Goal: Information Seeking & Learning: Learn about a topic

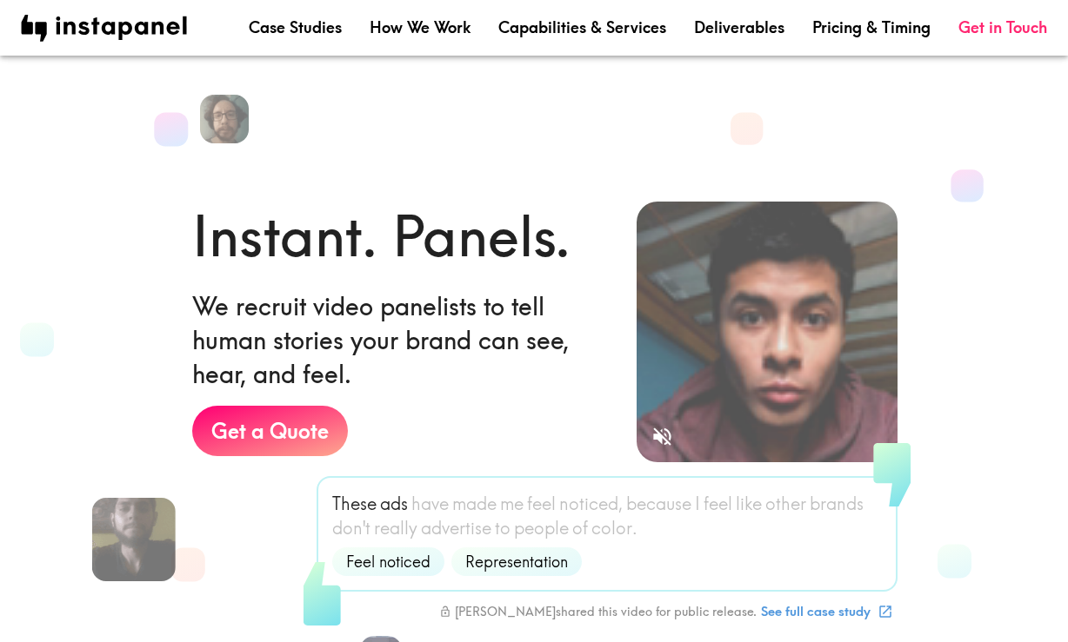
scroll to position [752, 0]
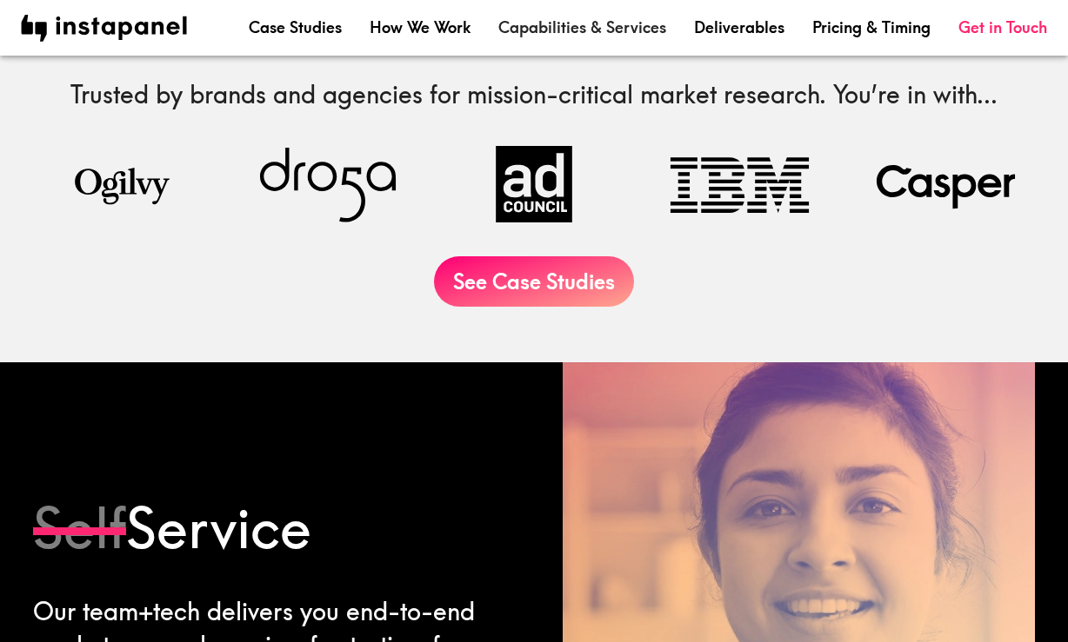
click at [546, 34] on link "Capabilities & Services" at bounding box center [582, 28] width 168 height 22
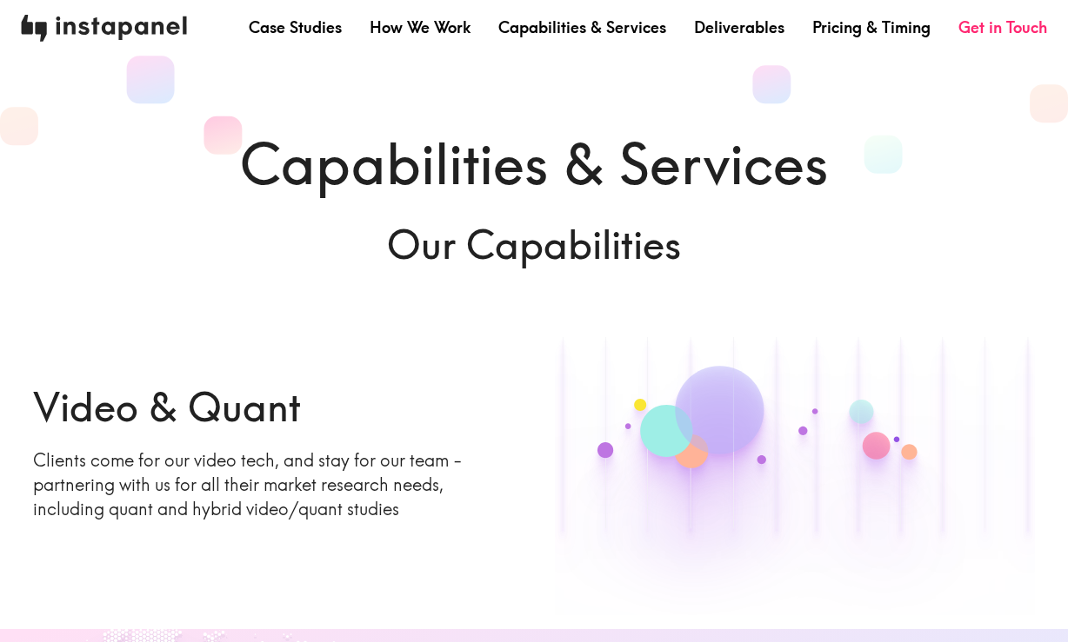
click at [110, 23] on img at bounding box center [104, 28] width 166 height 27
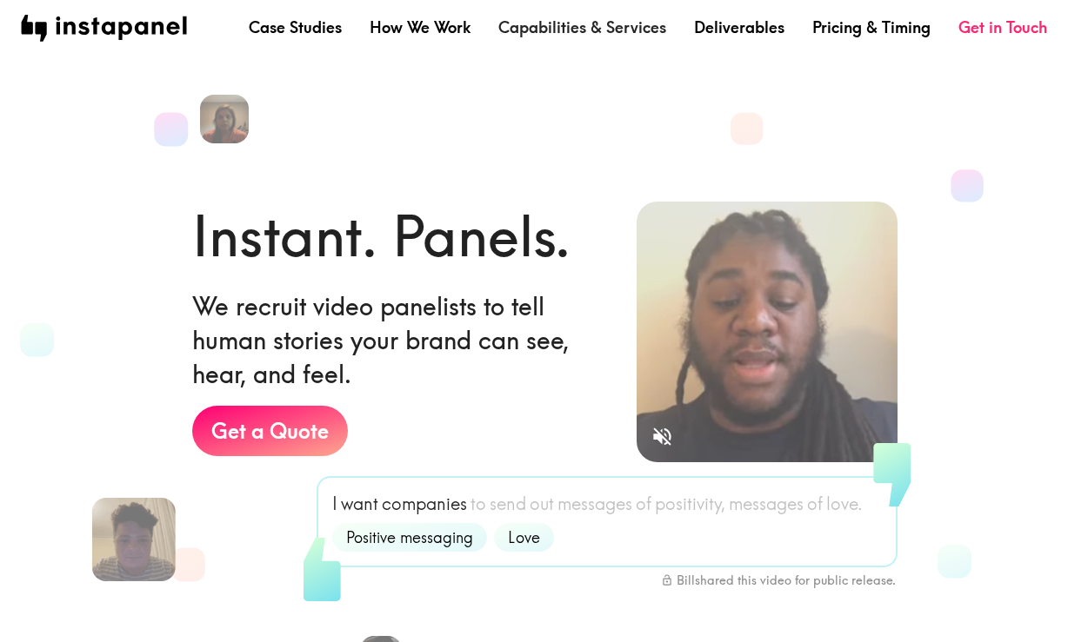
click at [602, 29] on link "Capabilities & Services" at bounding box center [582, 28] width 168 height 22
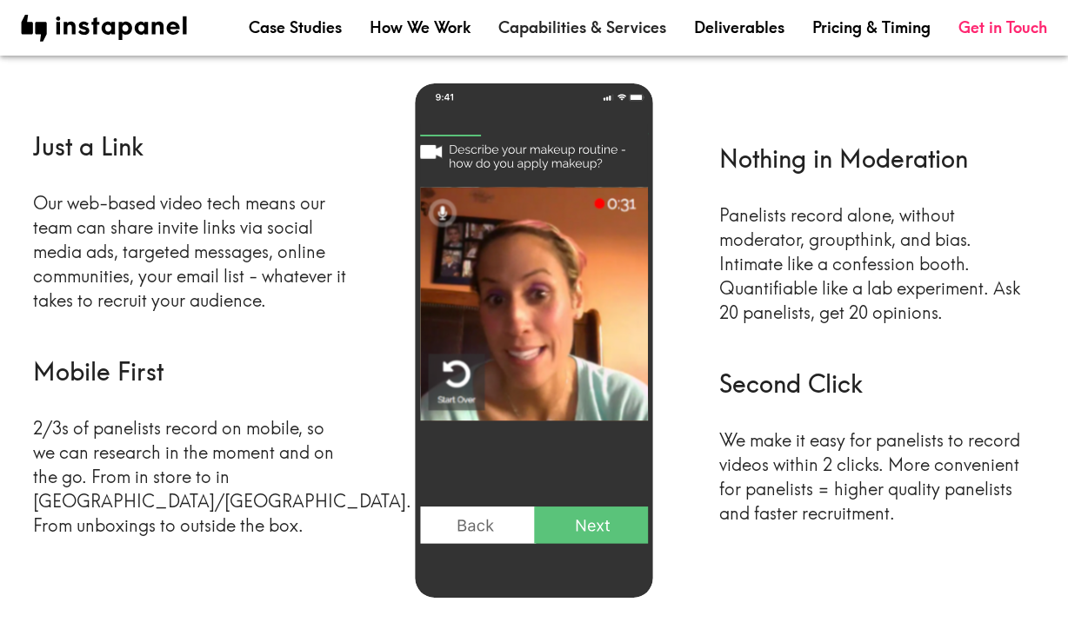
scroll to position [823, 0]
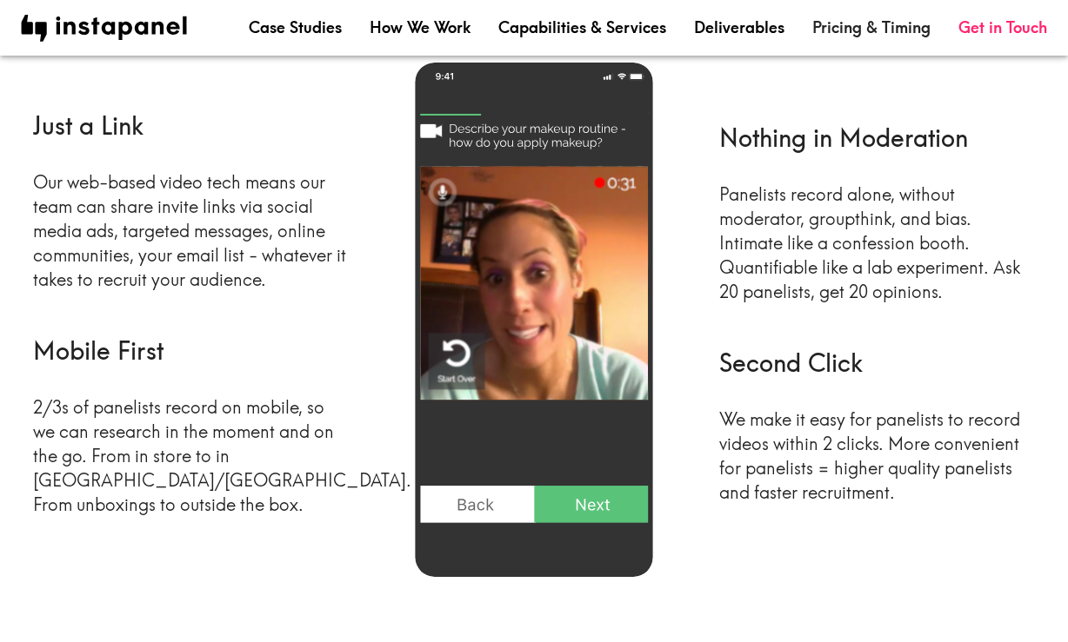
click at [882, 31] on link "Pricing & Timing" at bounding box center [871, 28] width 118 height 22
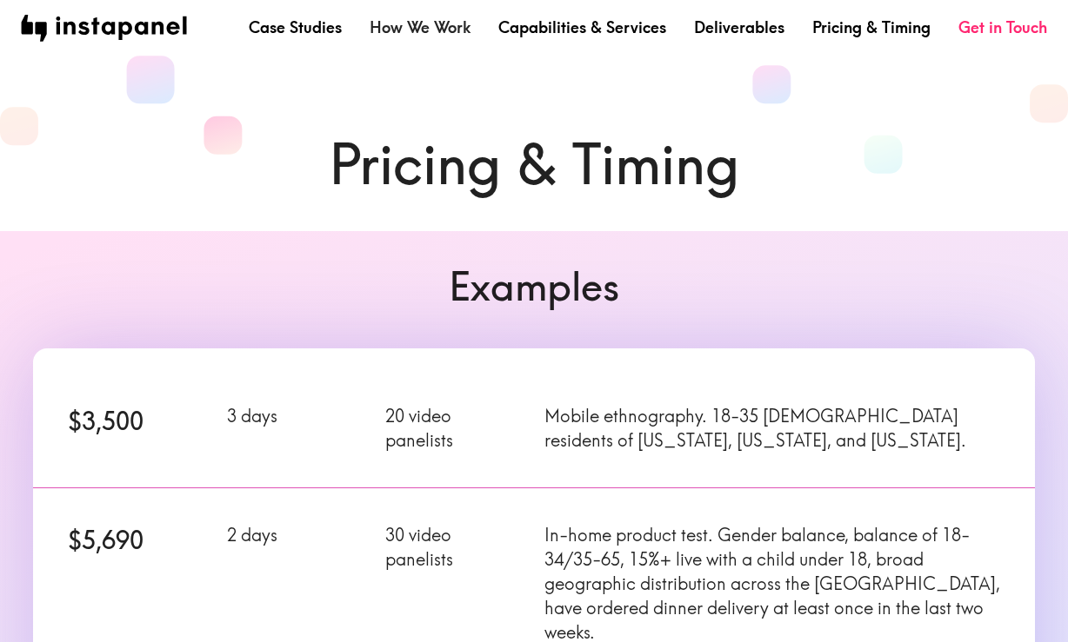
click at [421, 27] on link "How We Work" at bounding box center [419, 28] width 101 height 22
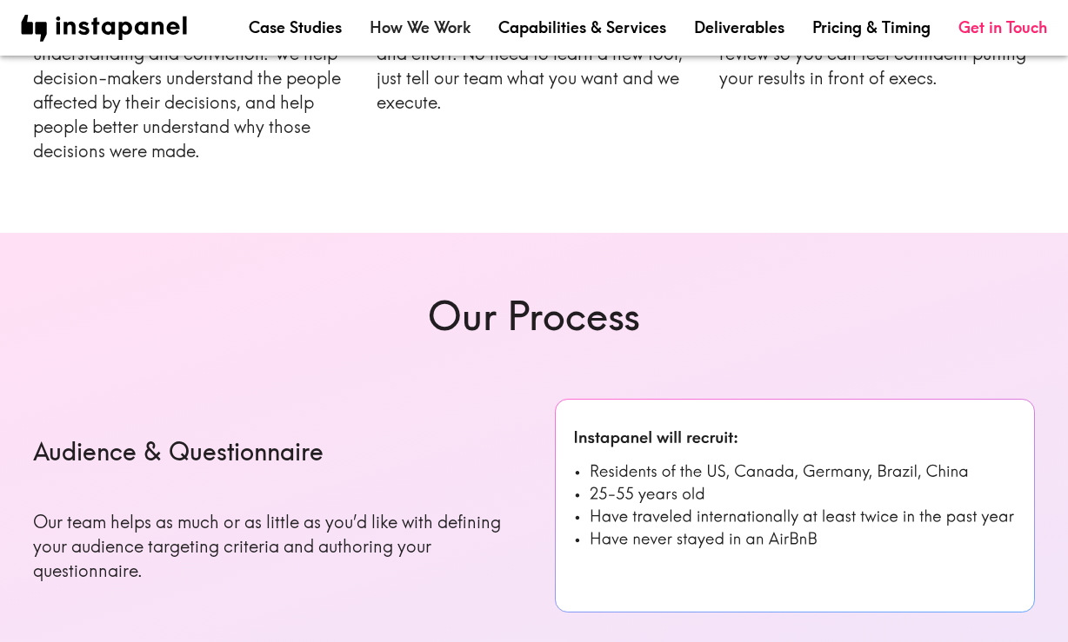
scroll to position [465, 0]
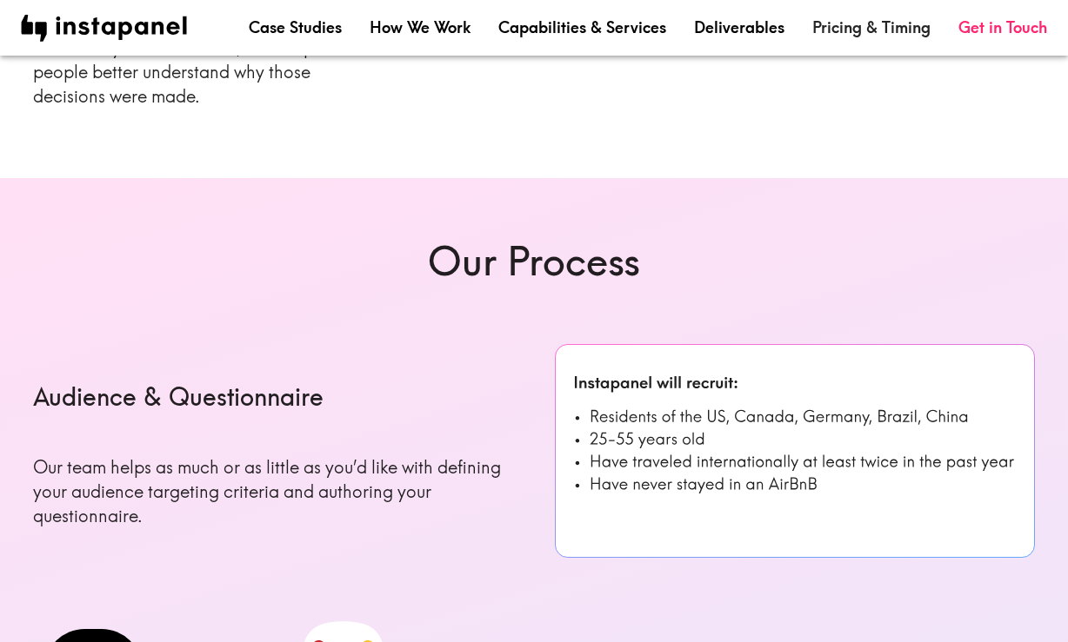
click at [865, 32] on link "Pricing & Timing" at bounding box center [871, 28] width 118 height 22
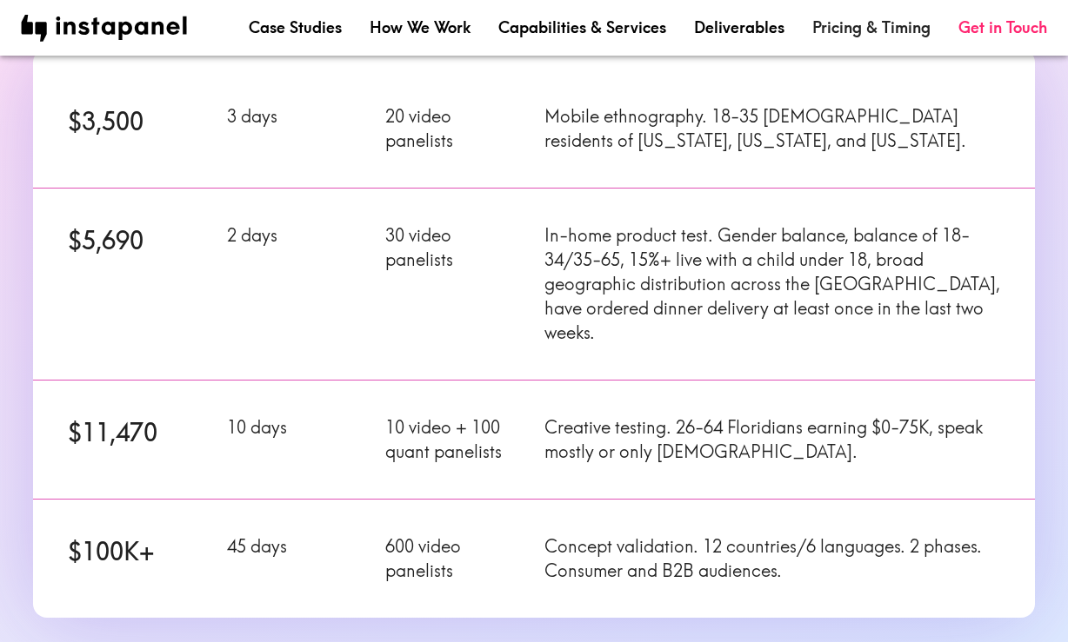
scroll to position [315, 0]
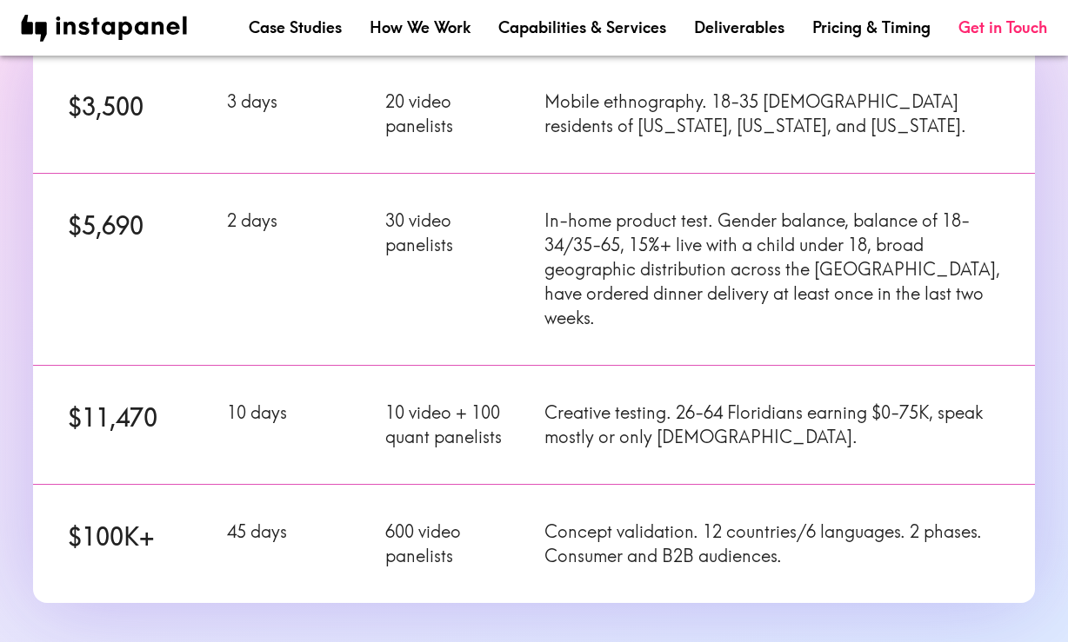
click at [813, 275] on p "In-home product test. Gender balance, balance of 18-34/35-65, 15%+ live with a …" at bounding box center [772, 270] width 456 height 122
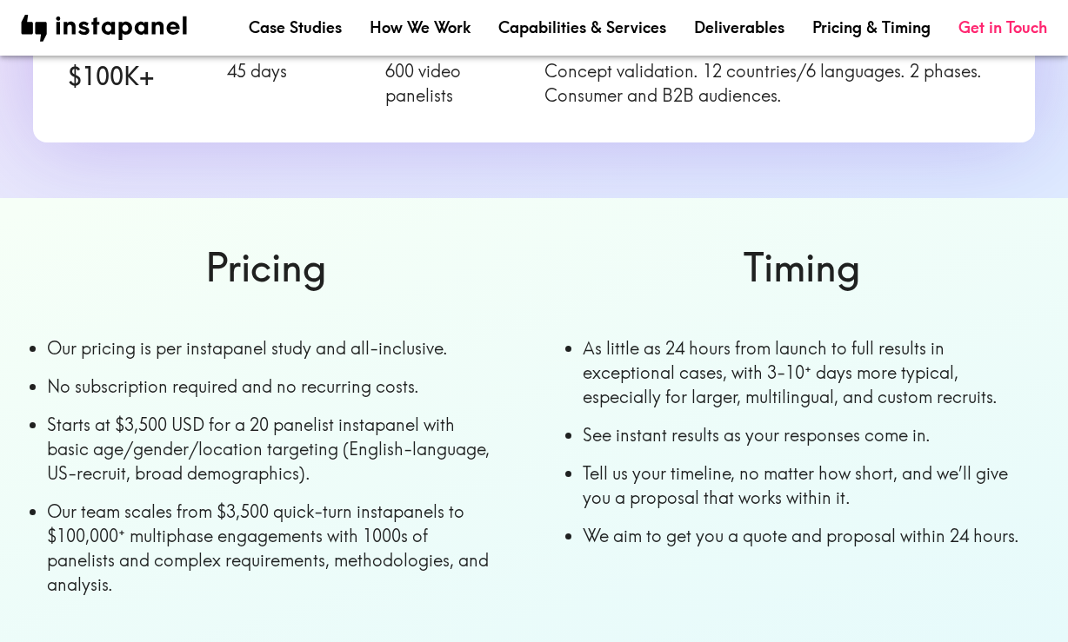
scroll to position [788, 0]
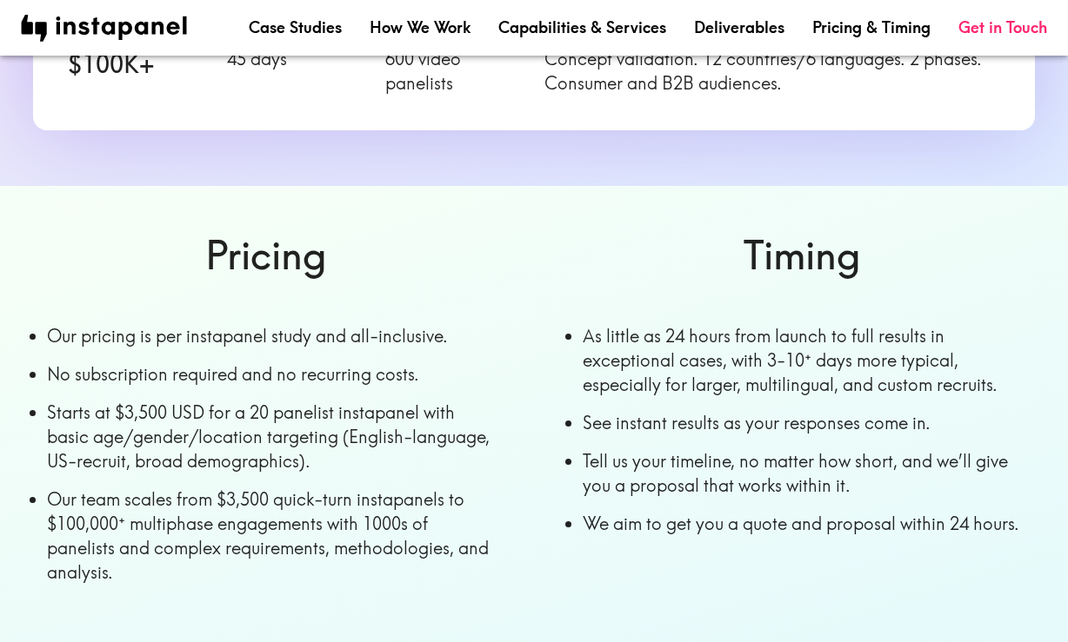
drag, startPoint x: 107, startPoint y: 382, endPoint x: 303, endPoint y: 377, distance: 195.7
click at [303, 401] on li "Starts at $3,500 USD for a 20 panelist instapanel with basic age/gender/locatio…" at bounding box center [273, 437] width 452 height 73
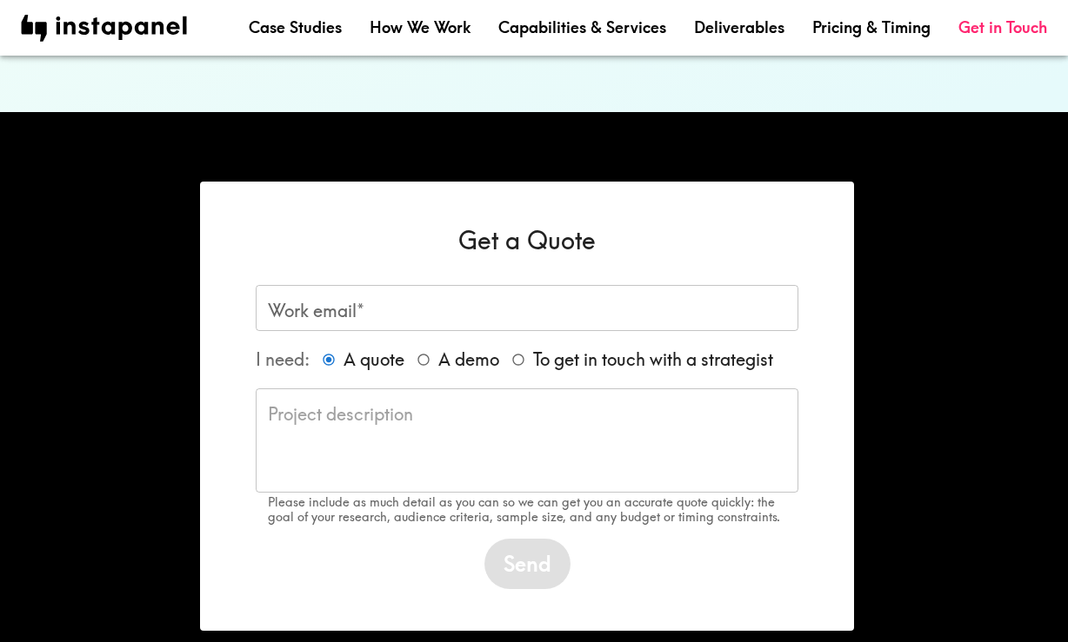
scroll to position [1347, 0]
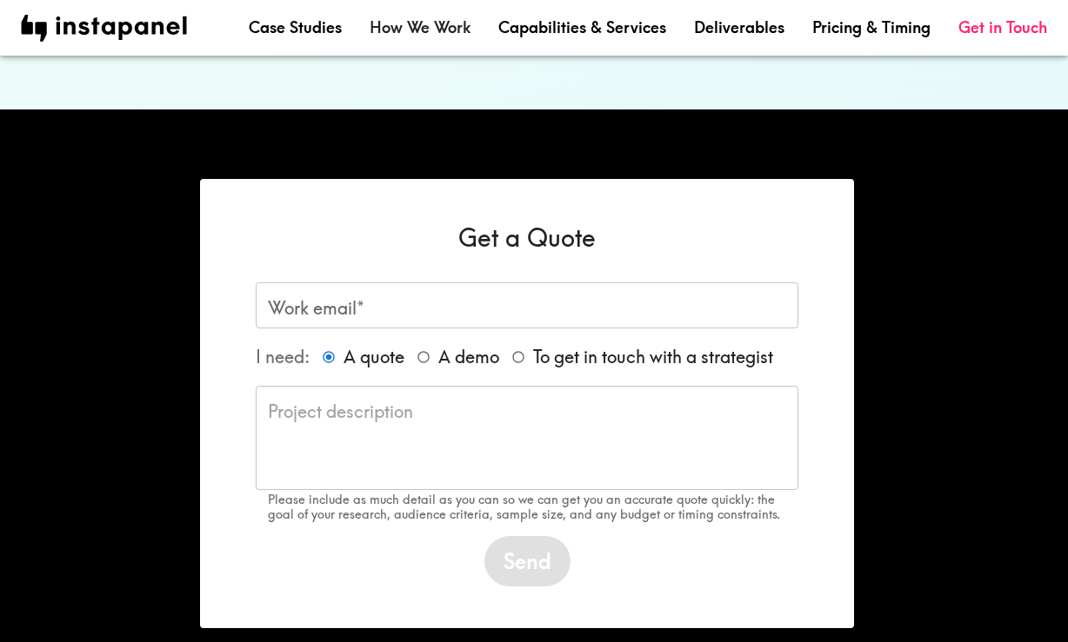
click at [444, 28] on link "How We Work" at bounding box center [419, 28] width 101 height 22
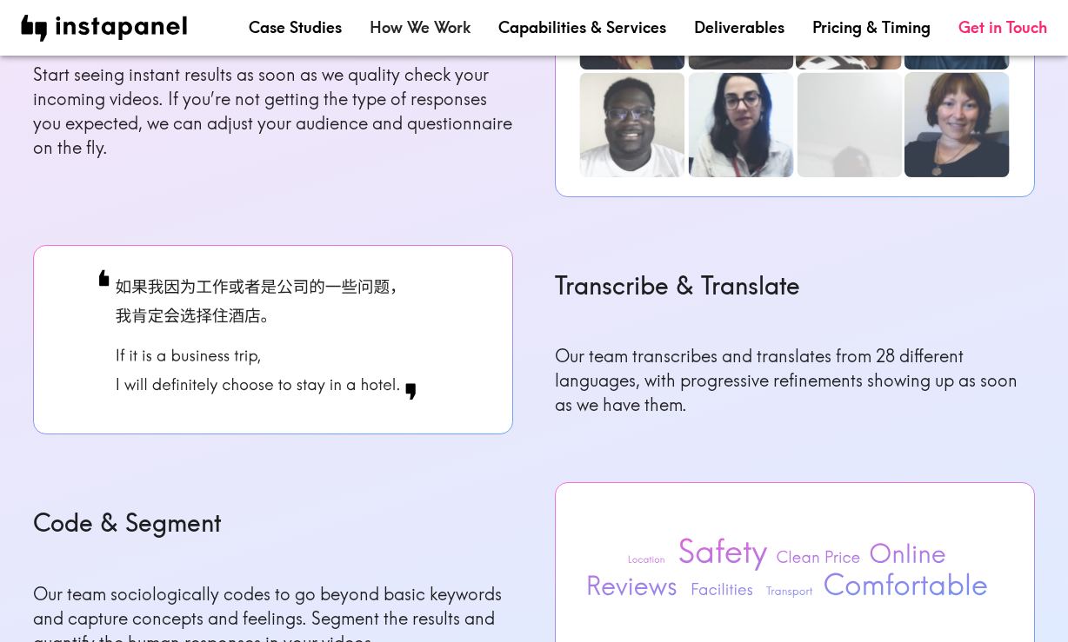
scroll to position [1428, 0]
